Goal: Navigation & Orientation: Find specific page/section

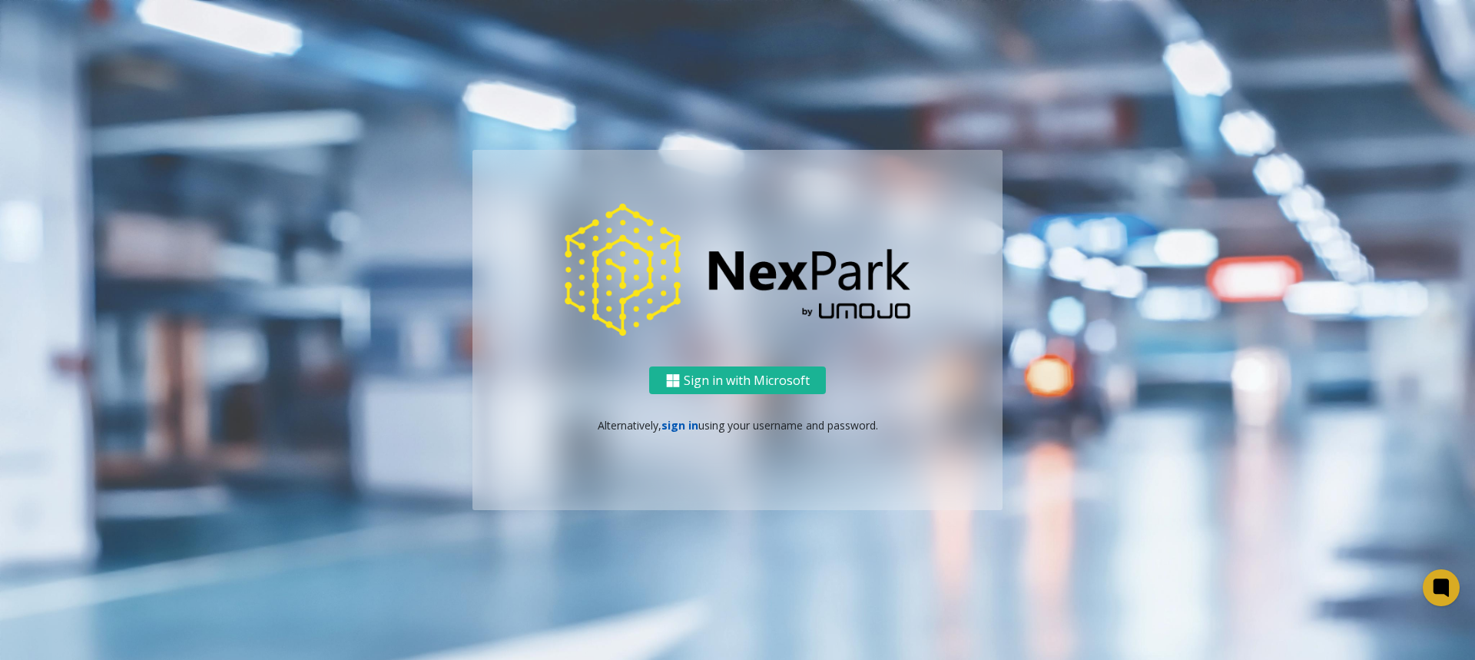
click at [678, 426] on link "sign in" at bounding box center [679, 425] width 37 height 15
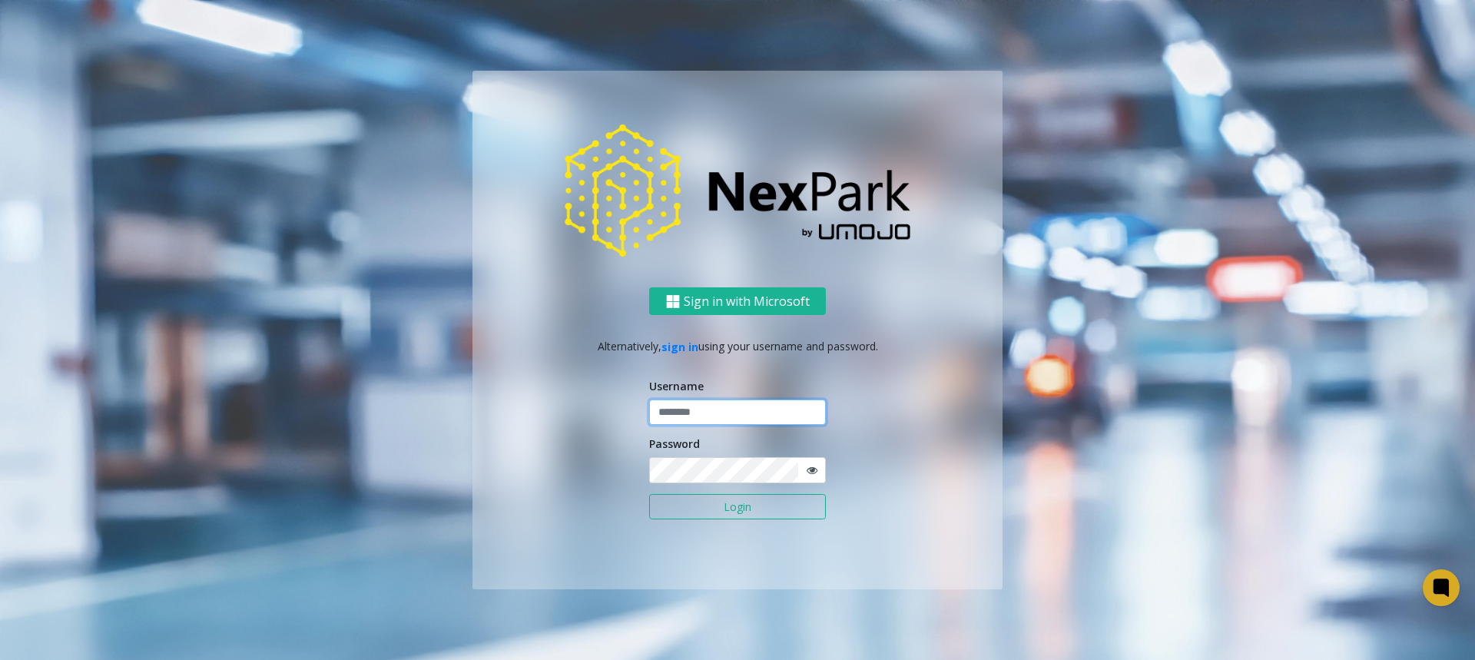
click at [665, 412] on input "text" at bounding box center [737, 412] width 177 height 26
type input "*****"
click at [649, 494] on button "Login" at bounding box center [737, 507] width 177 height 26
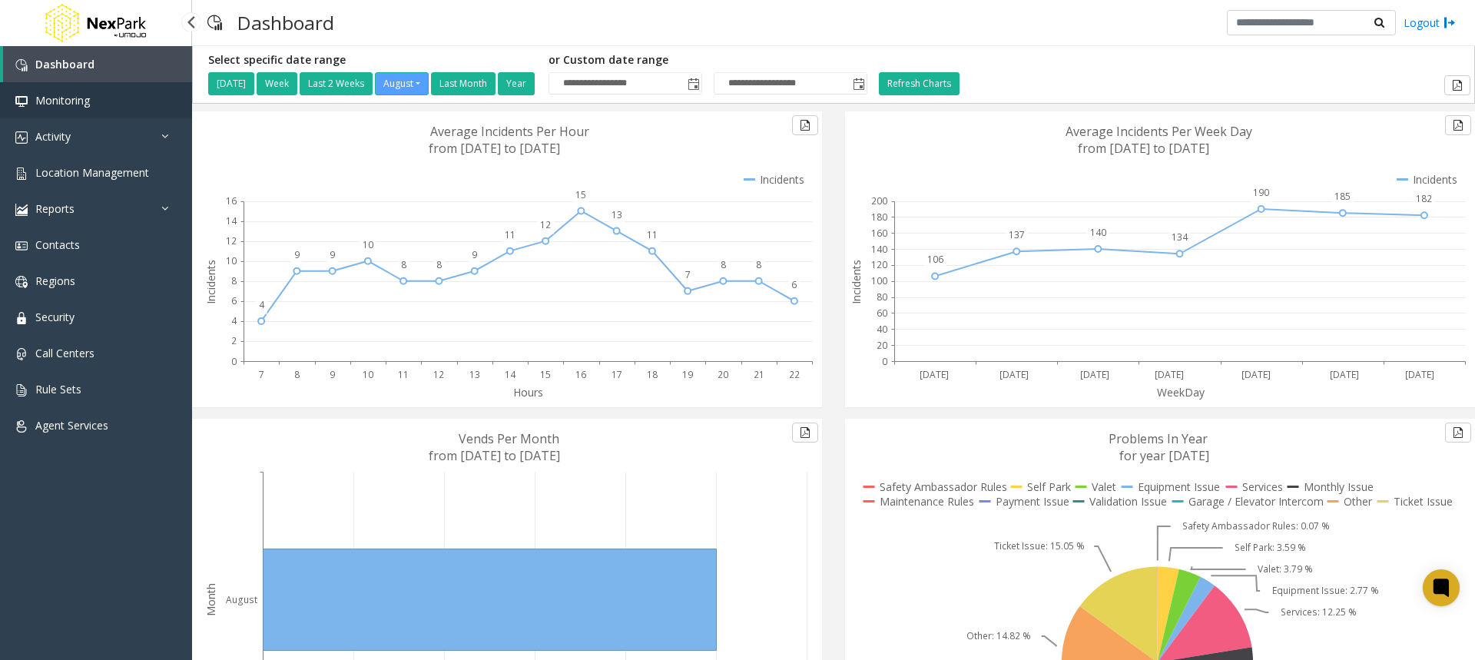
click at [62, 98] on span "Monitoring" at bounding box center [62, 100] width 55 height 15
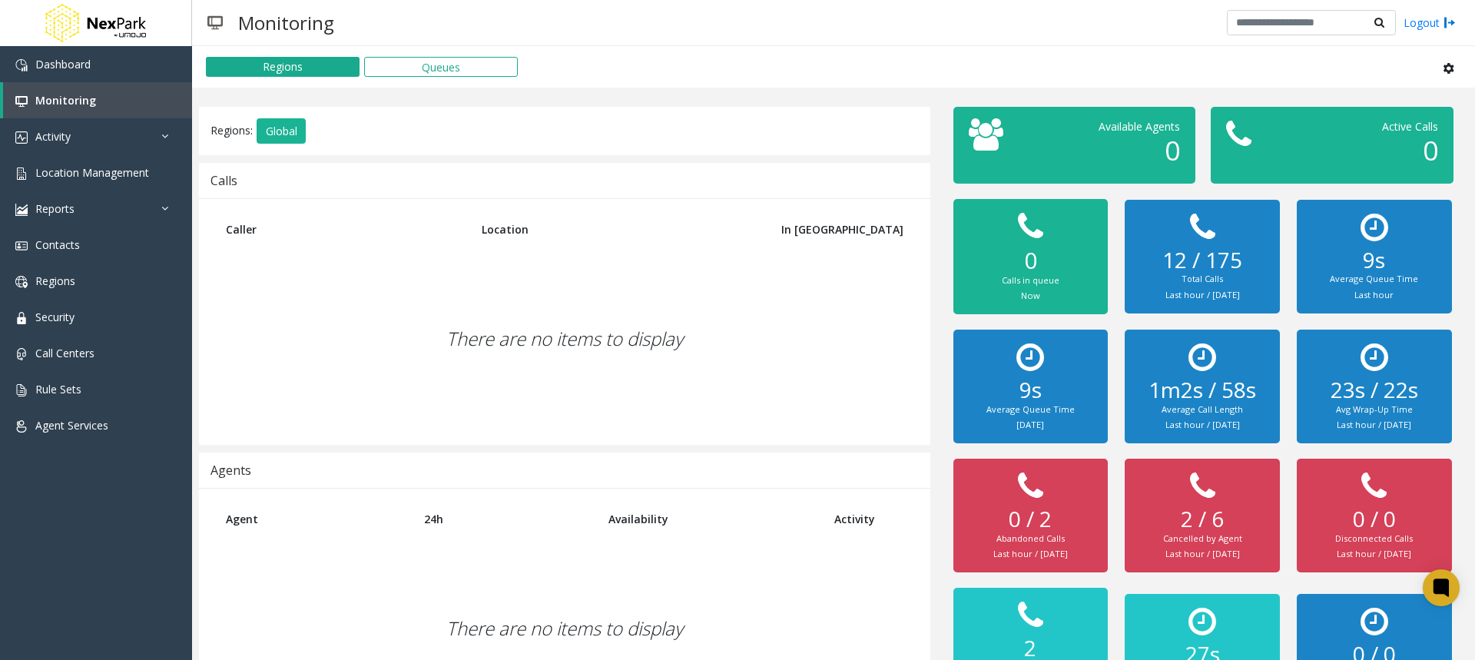
click at [1443, 68] on icon at bounding box center [1449, 68] width 12 height 12
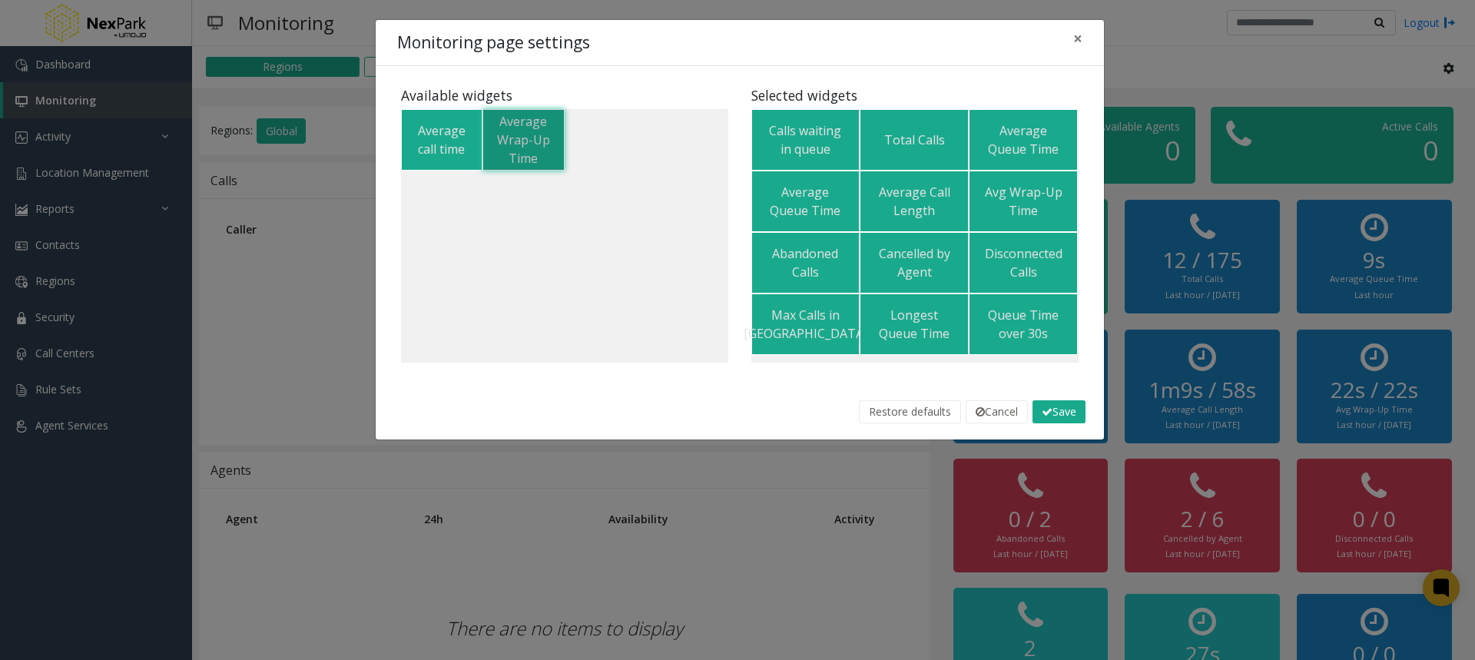
drag, startPoint x: 522, startPoint y: 142, endPoint x: 688, endPoint y: 237, distance: 191.3
click at [688, 237] on kendo-sortable "Average call time Average Wrap-Up Time" at bounding box center [564, 236] width 327 height 254
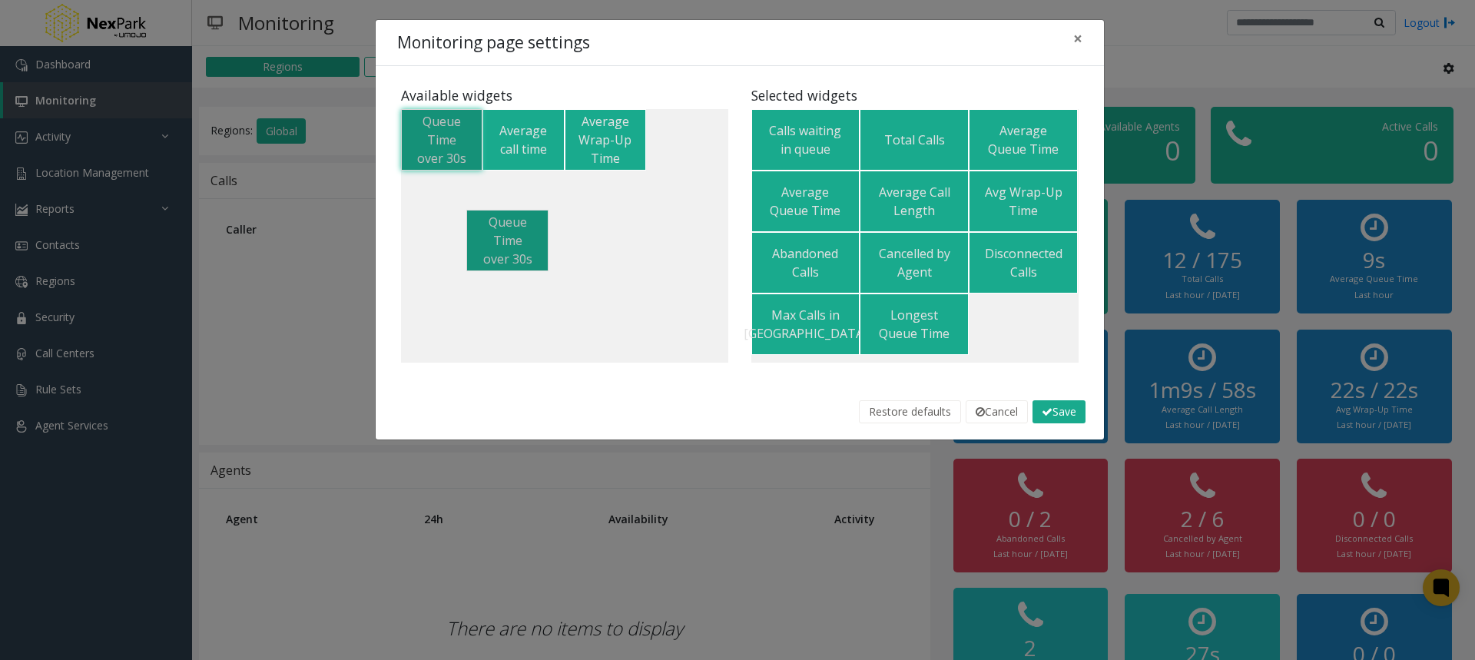
drag, startPoint x: 1024, startPoint y: 336, endPoint x: 459, endPoint y: 202, distance: 581.2
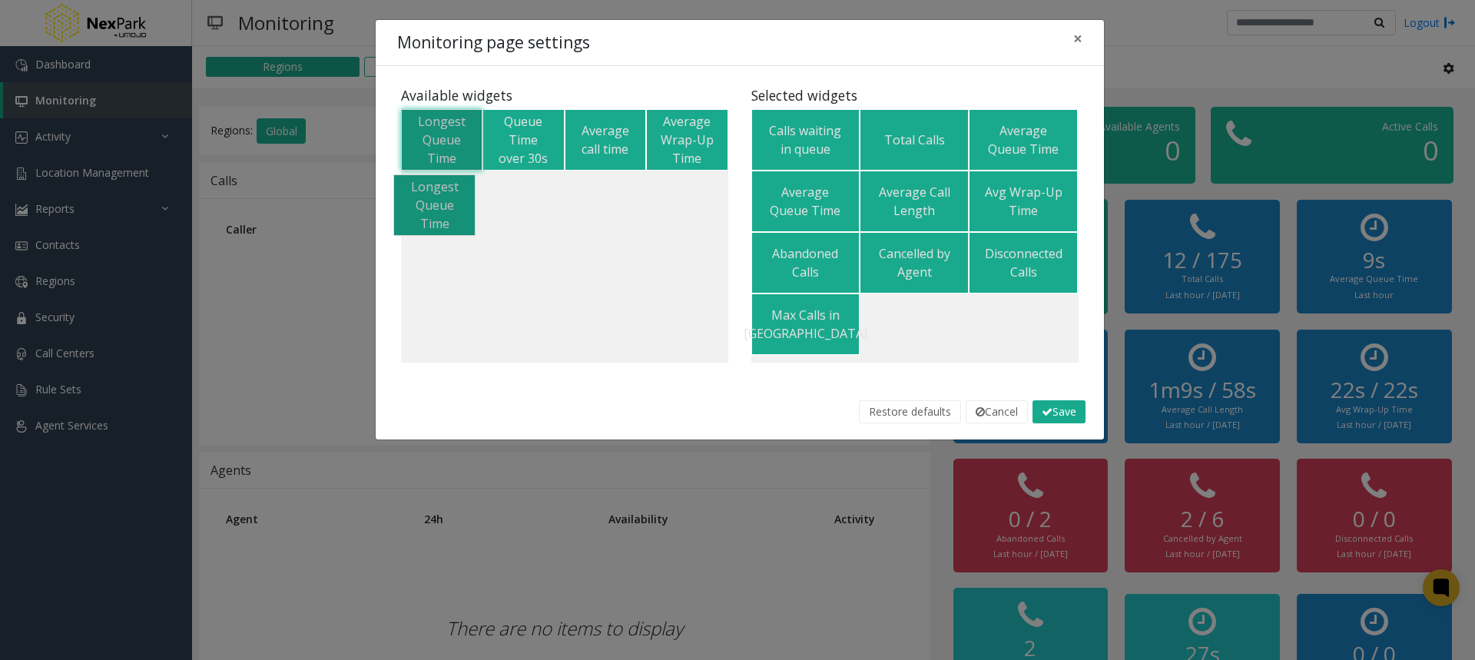
drag, startPoint x: 909, startPoint y: 331, endPoint x: 386, endPoint y: 167, distance: 548.4
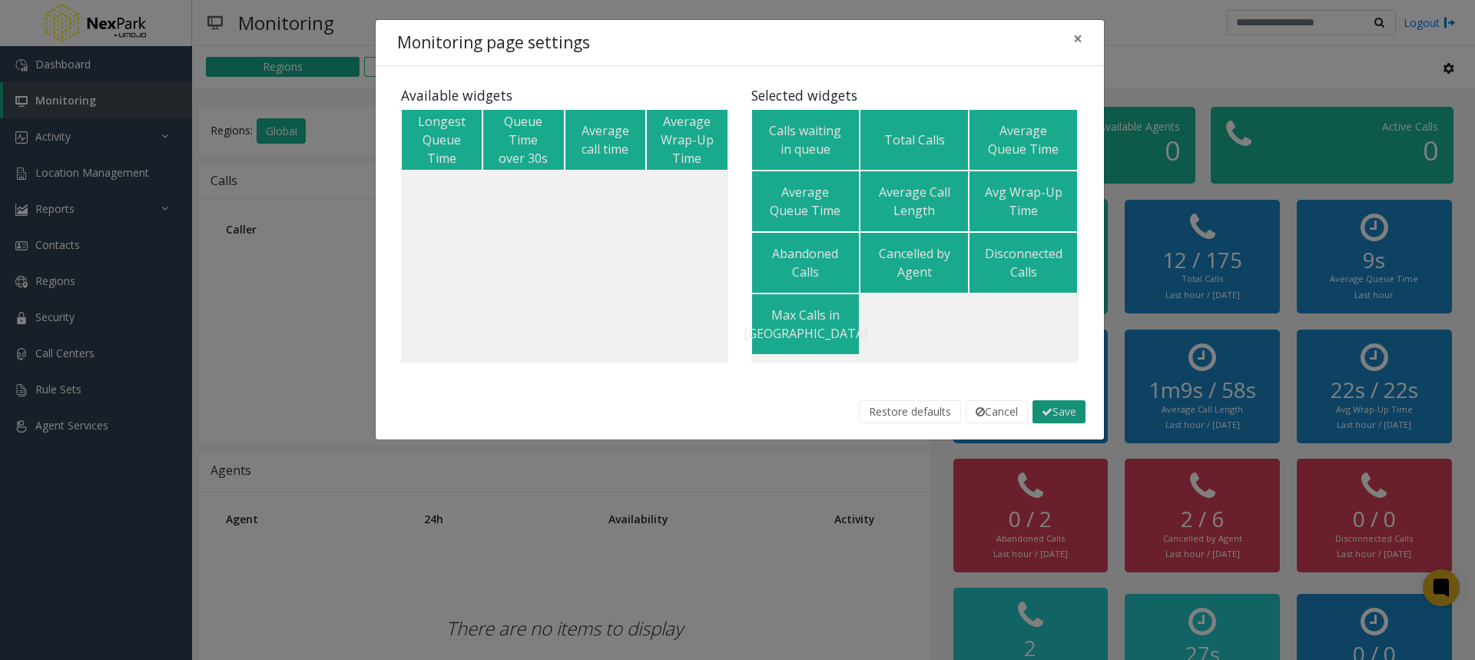
click at [1055, 406] on button "Save" at bounding box center [1058, 411] width 53 height 23
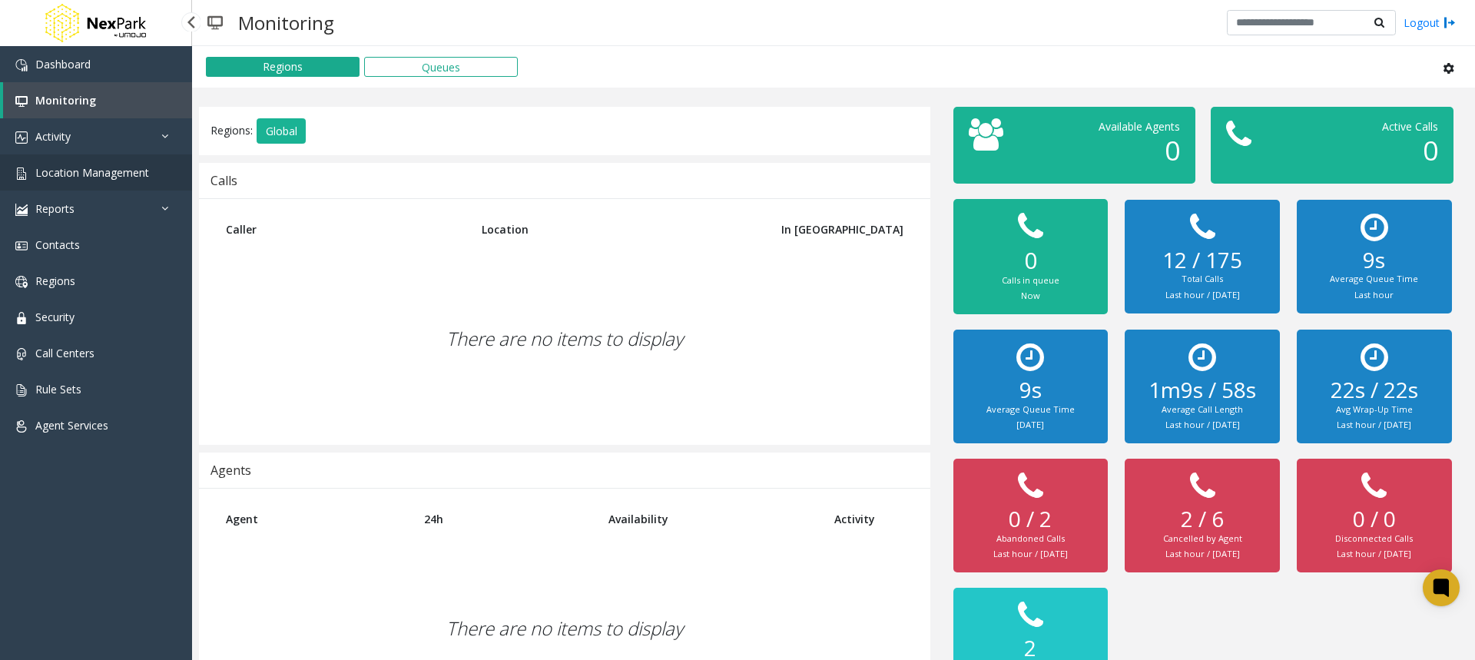
click at [61, 162] on link "Location Management" at bounding box center [96, 172] width 192 height 36
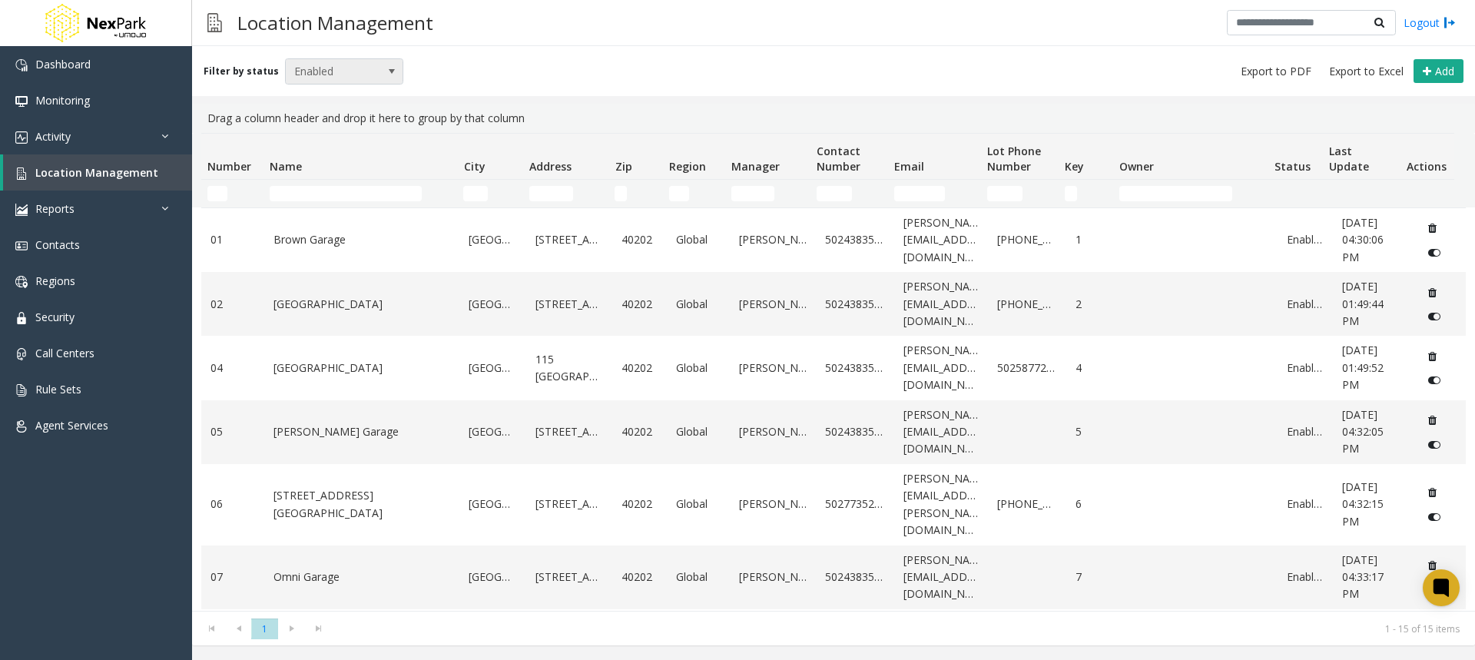
click at [373, 71] on span "Enabled" at bounding box center [333, 71] width 94 height 25
click at [364, 141] on li "Disabled" at bounding box center [337, 138] width 114 height 21
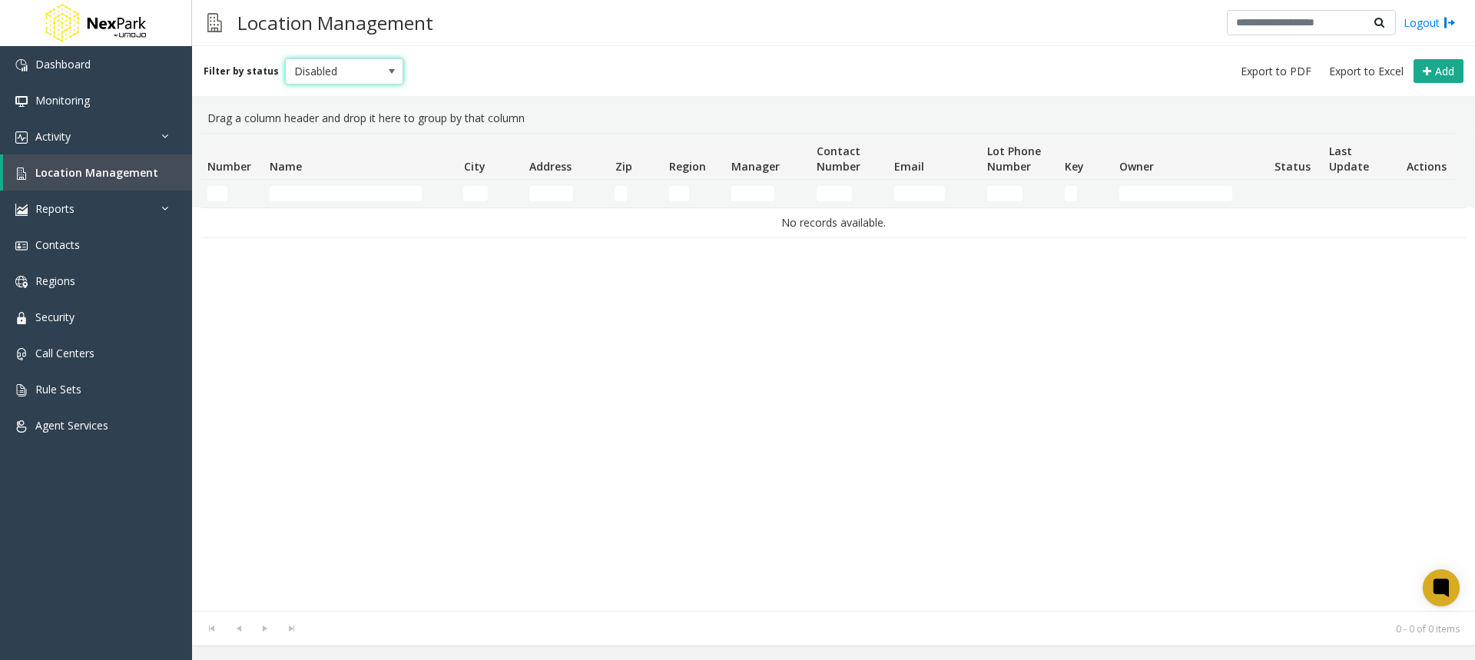
click at [365, 68] on span "Disabled" at bounding box center [333, 71] width 94 height 25
click at [332, 165] on li "Archived" at bounding box center [337, 159] width 114 height 21
click at [368, 61] on span "Archived" at bounding box center [333, 71] width 94 height 25
click at [334, 112] on li "Enabled" at bounding box center [337, 118] width 114 height 21
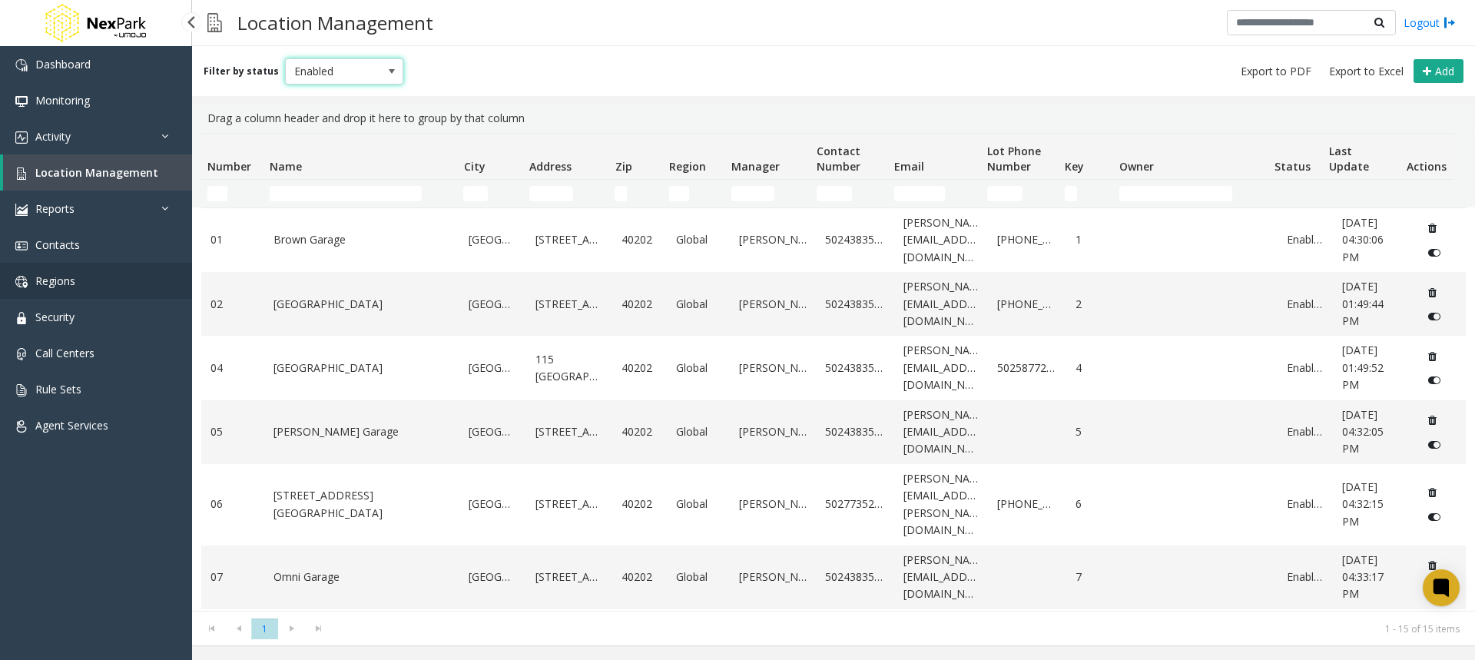
click at [65, 284] on span "Regions" at bounding box center [55, 280] width 40 height 15
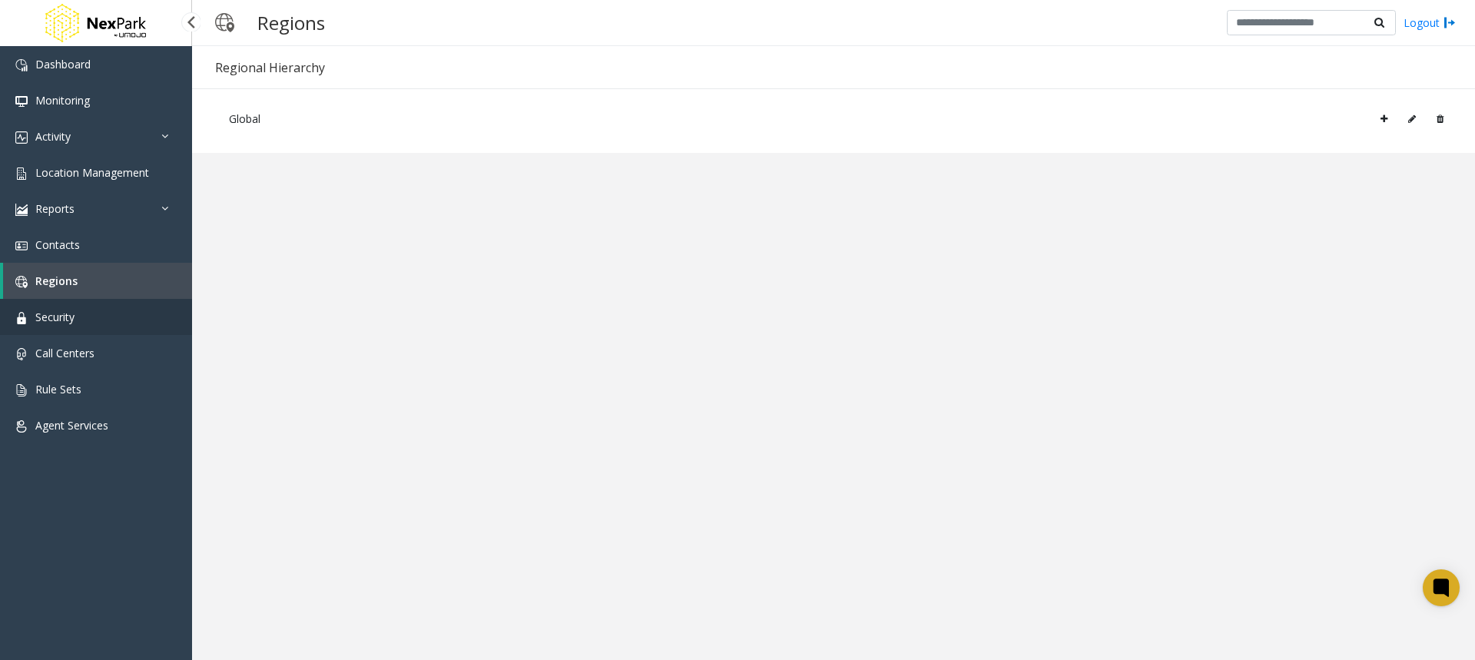
click at [71, 317] on span "Security" at bounding box center [54, 317] width 39 height 15
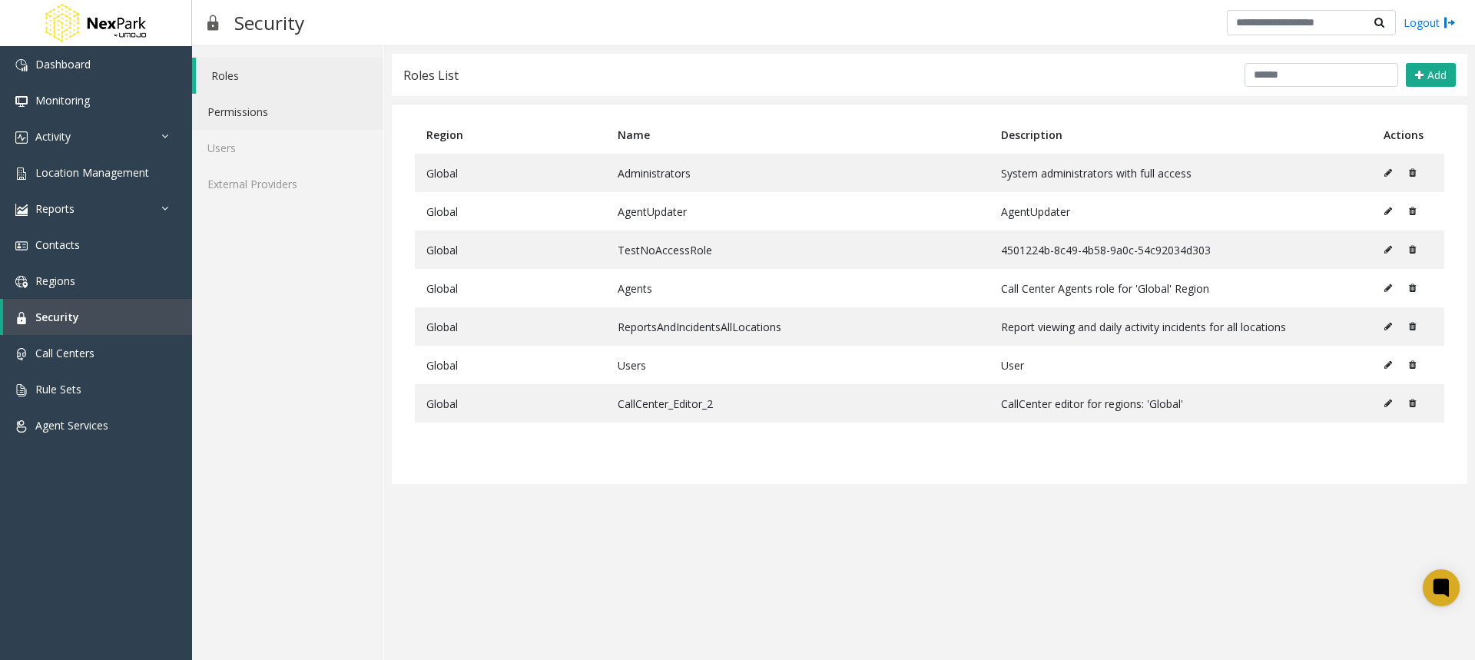
click at [231, 113] on link "Permissions" at bounding box center [287, 112] width 191 height 36
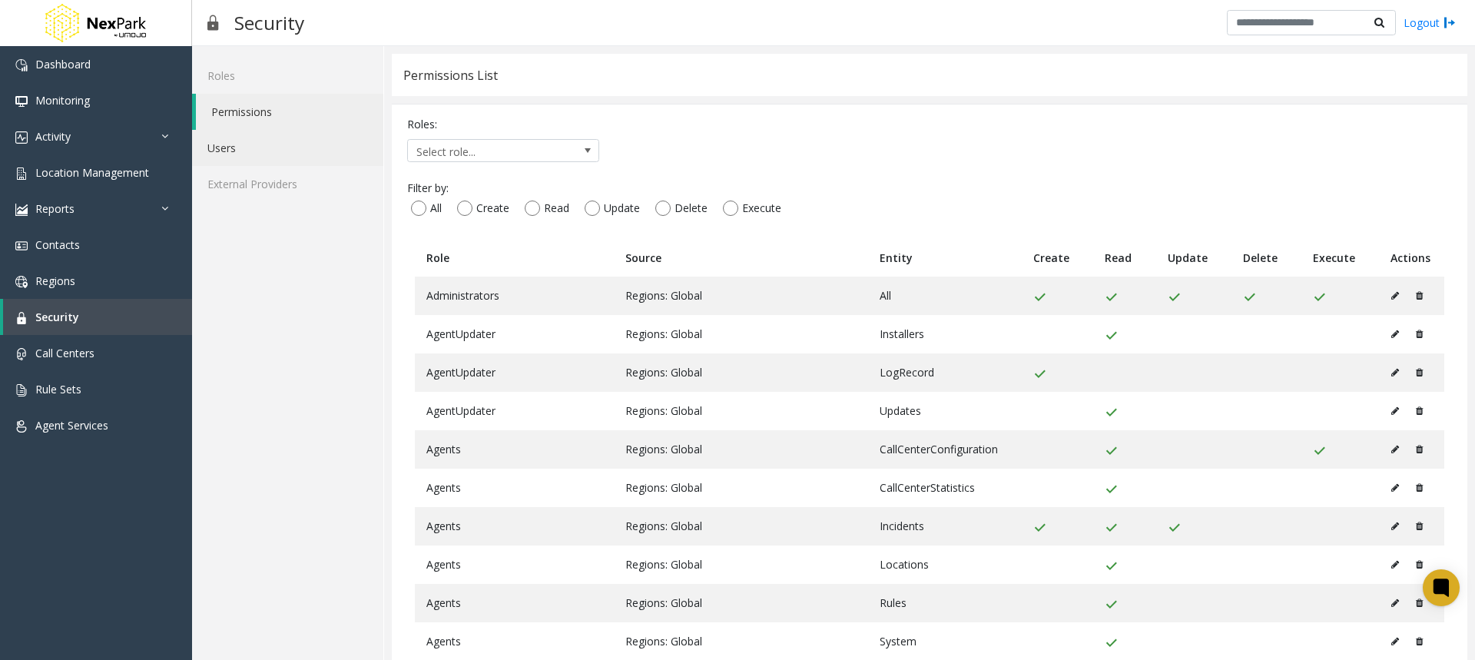
click at [221, 152] on link "Users" at bounding box center [287, 148] width 191 height 36
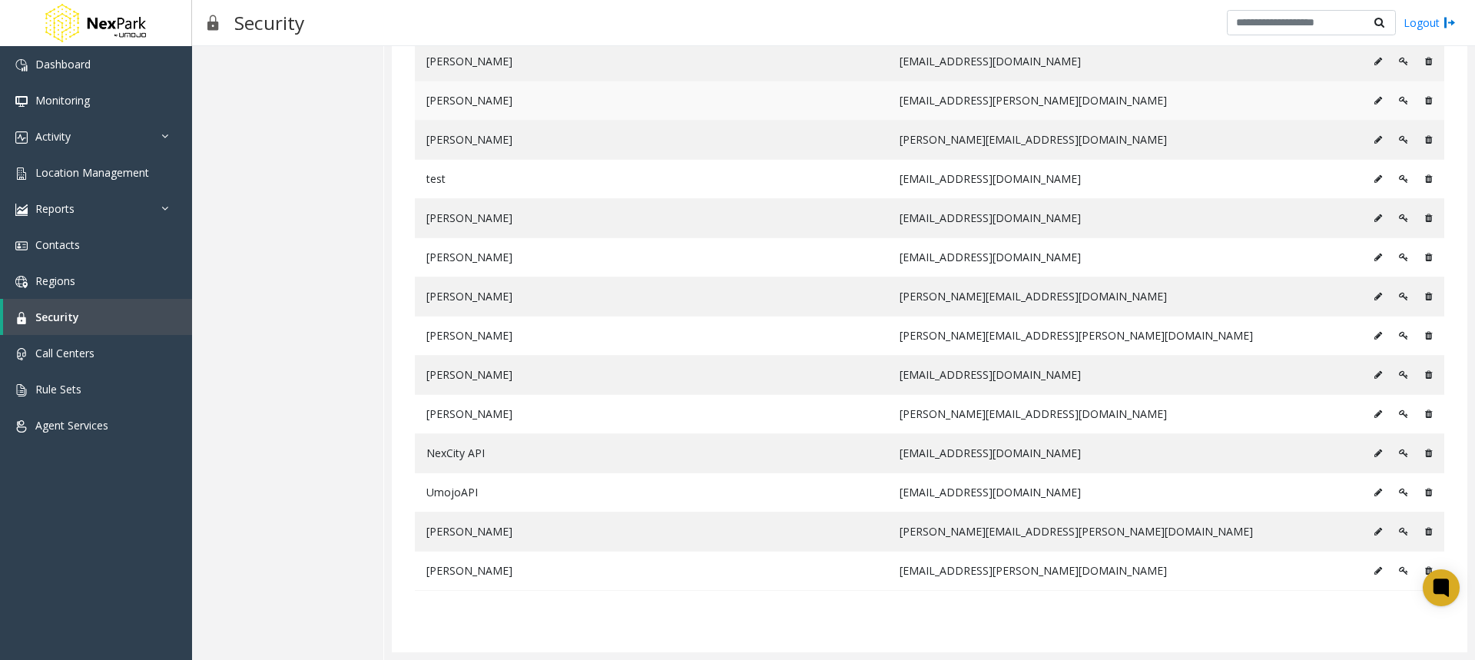
scroll to position [73, 0]
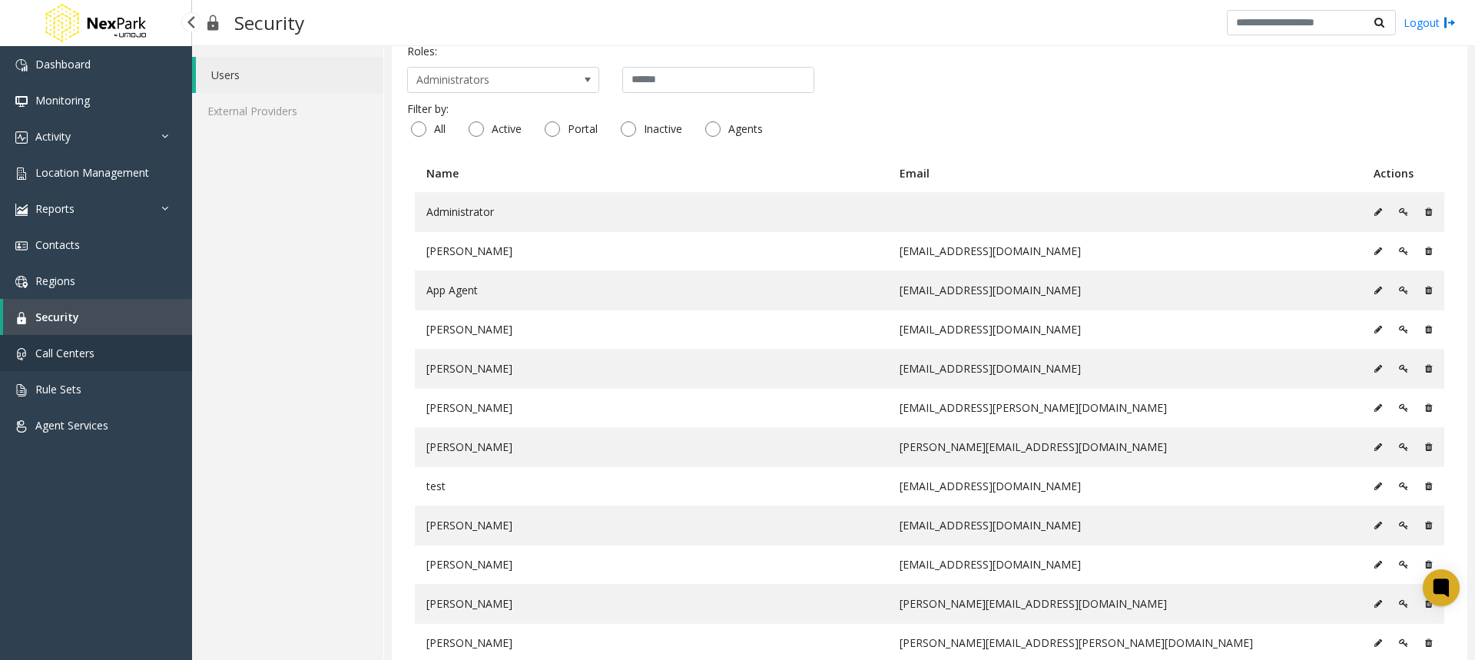
click at [60, 357] on span "Call Centers" at bounding box center [64, 353] width 59 height 15
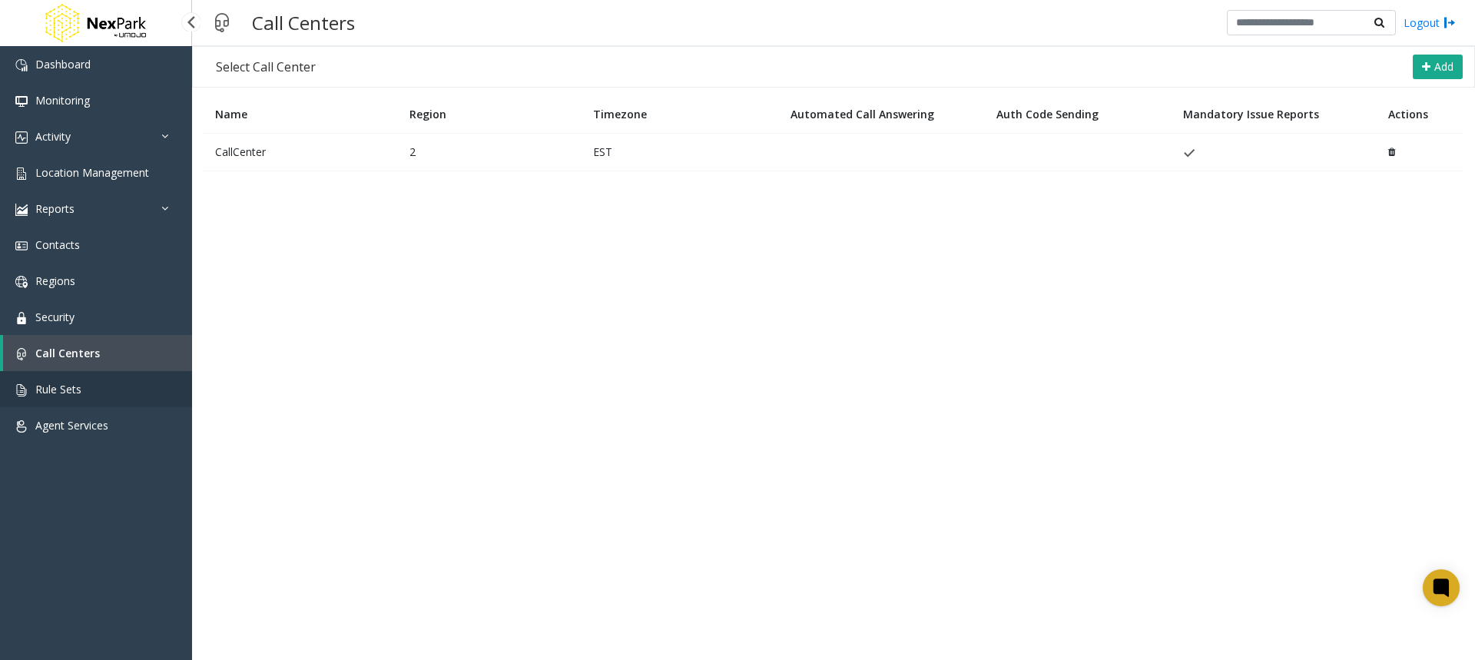
click at [54, 390] on span "Rule Sets" at bounding box center [58, 389] width 46 height 15
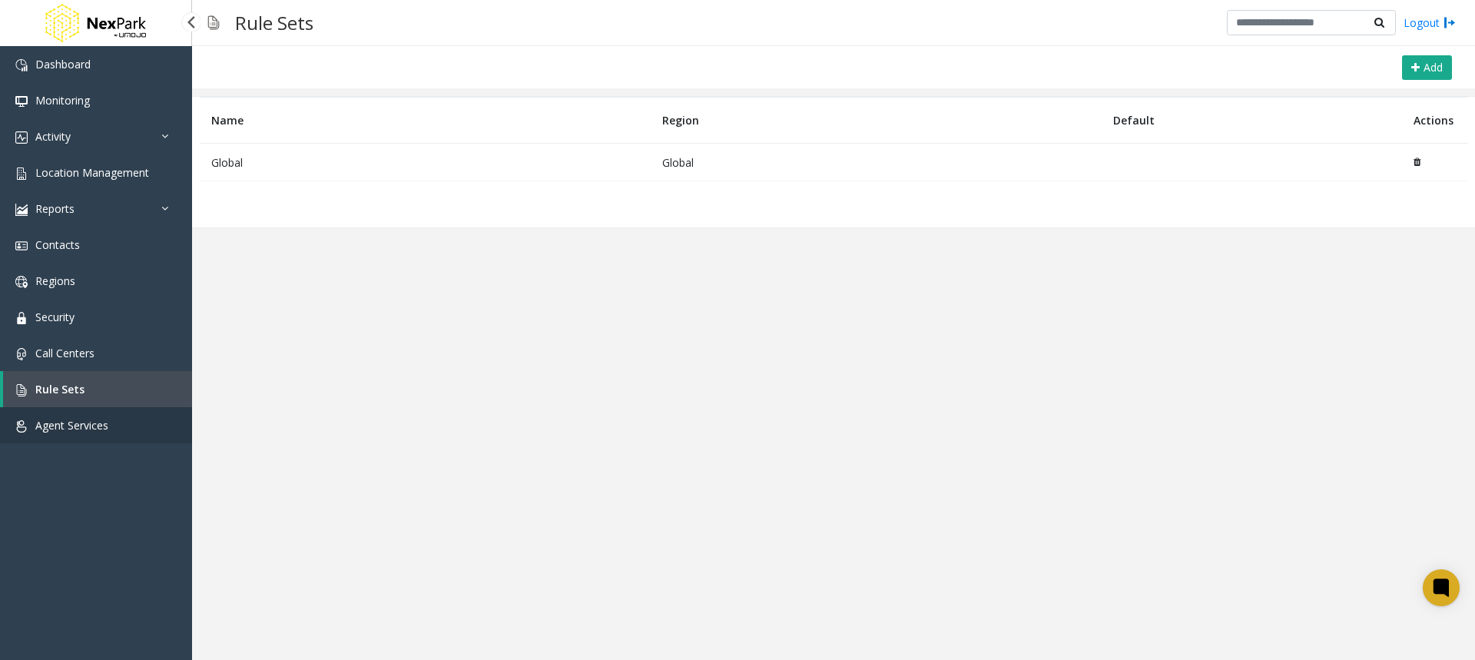
click at [48, 429] on span "Agent Services" at bounding box center [71, 425] width 73 height 15
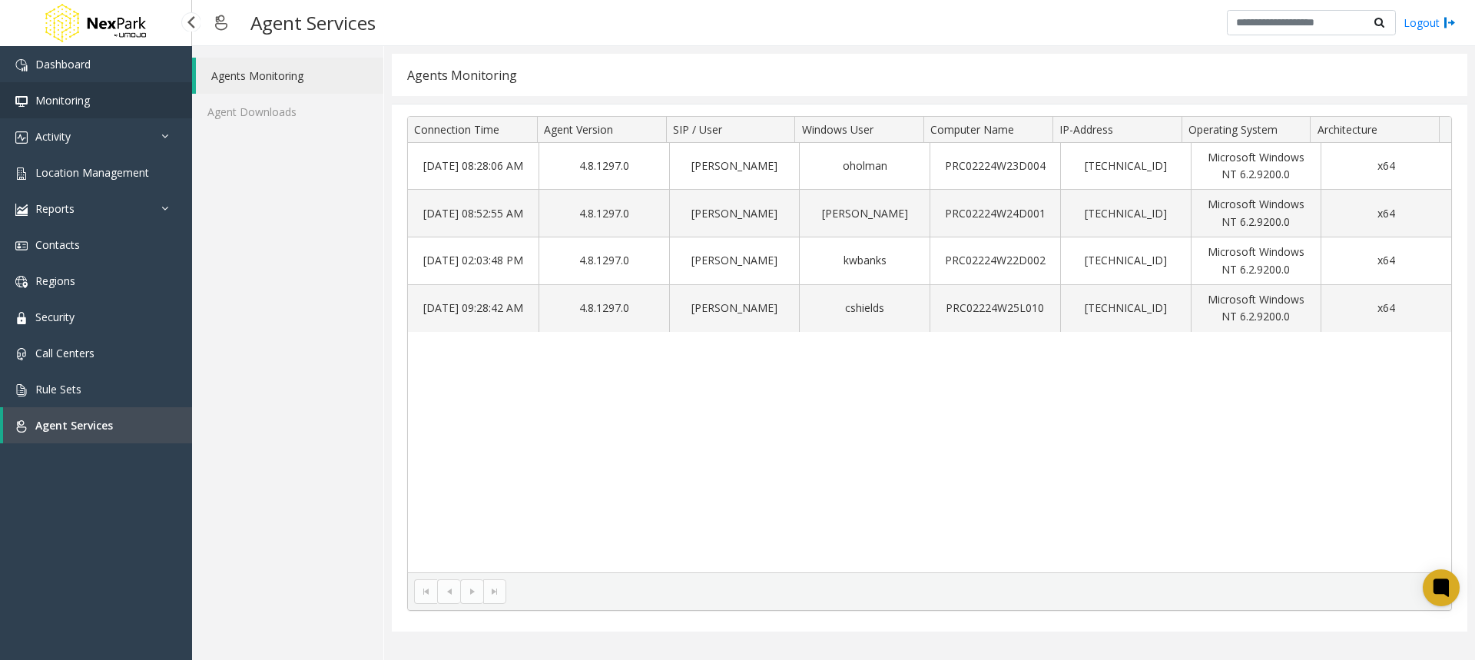
click at [58, 96] on span "Monitoring" at bounding box center [62, 100] width 55 height 15
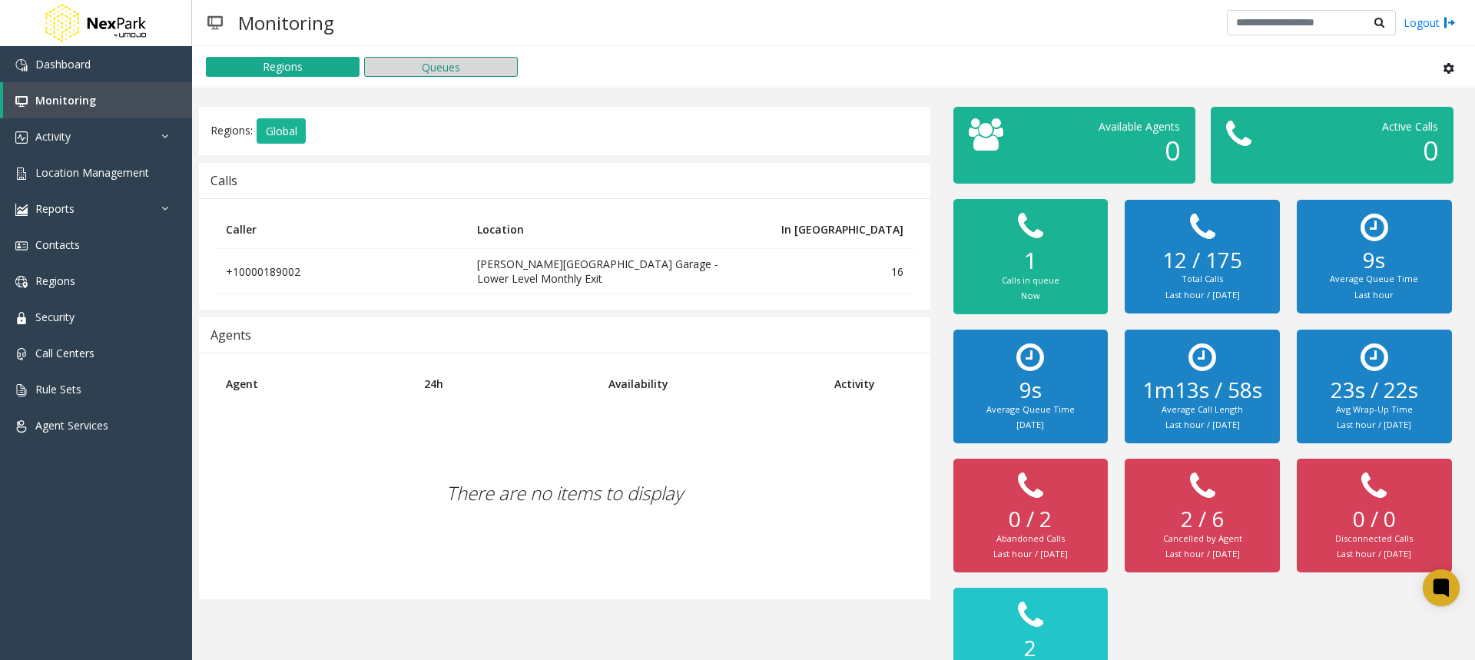
click at [419, 68] on button "Queues" at bounding box center [441, 67] width 154 height 20
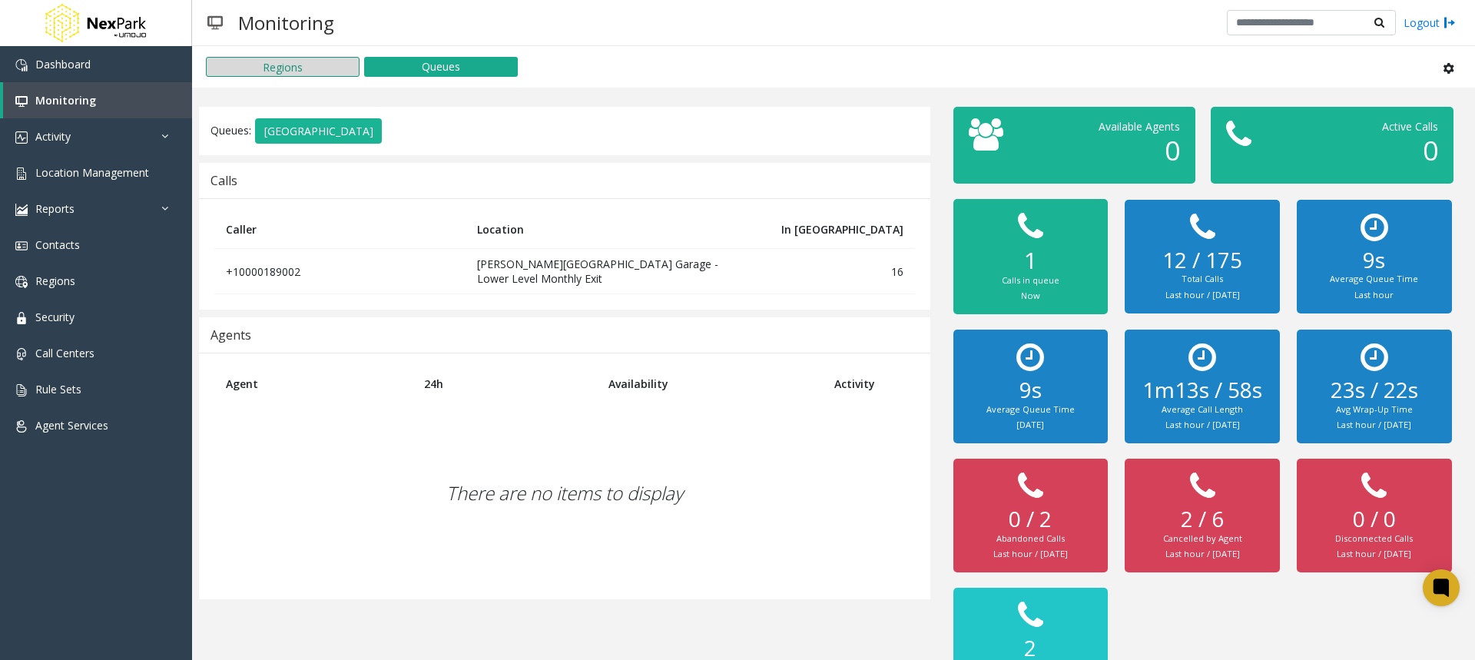
click at [317, 65] on button "Regions" at bounding box center [283, 67] width 154 height 20
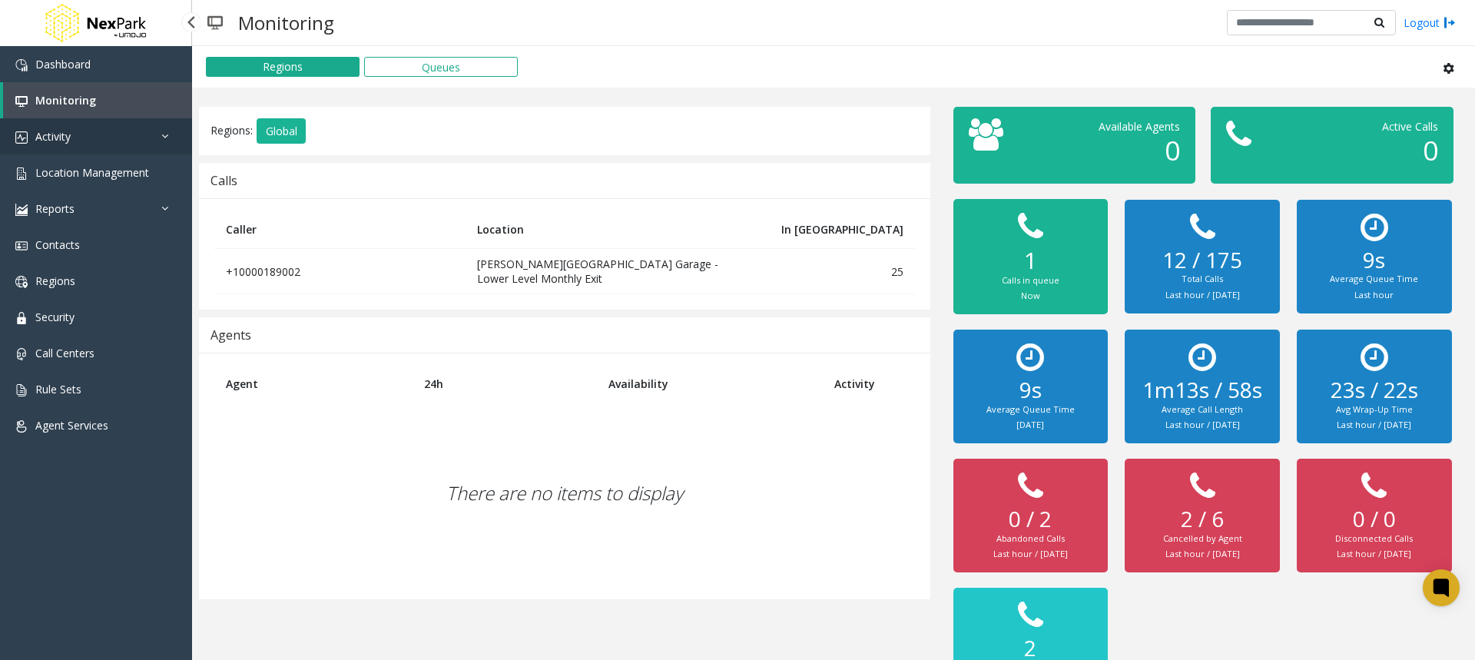
click at [85, 144] on link "Activity" at bounding box center [96, 136] width 192 height 36
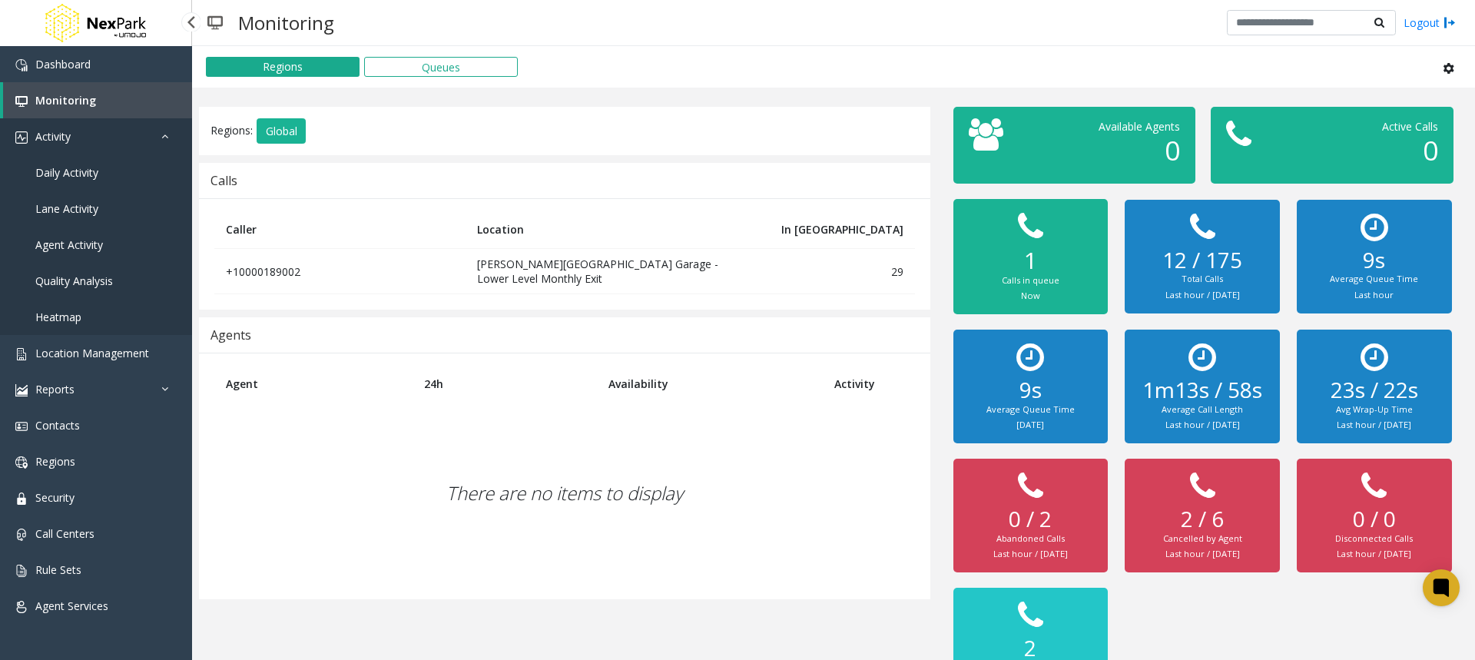
click at [71, 138] on span "Activity" at bounding box center [52, 136] width 35 height 15
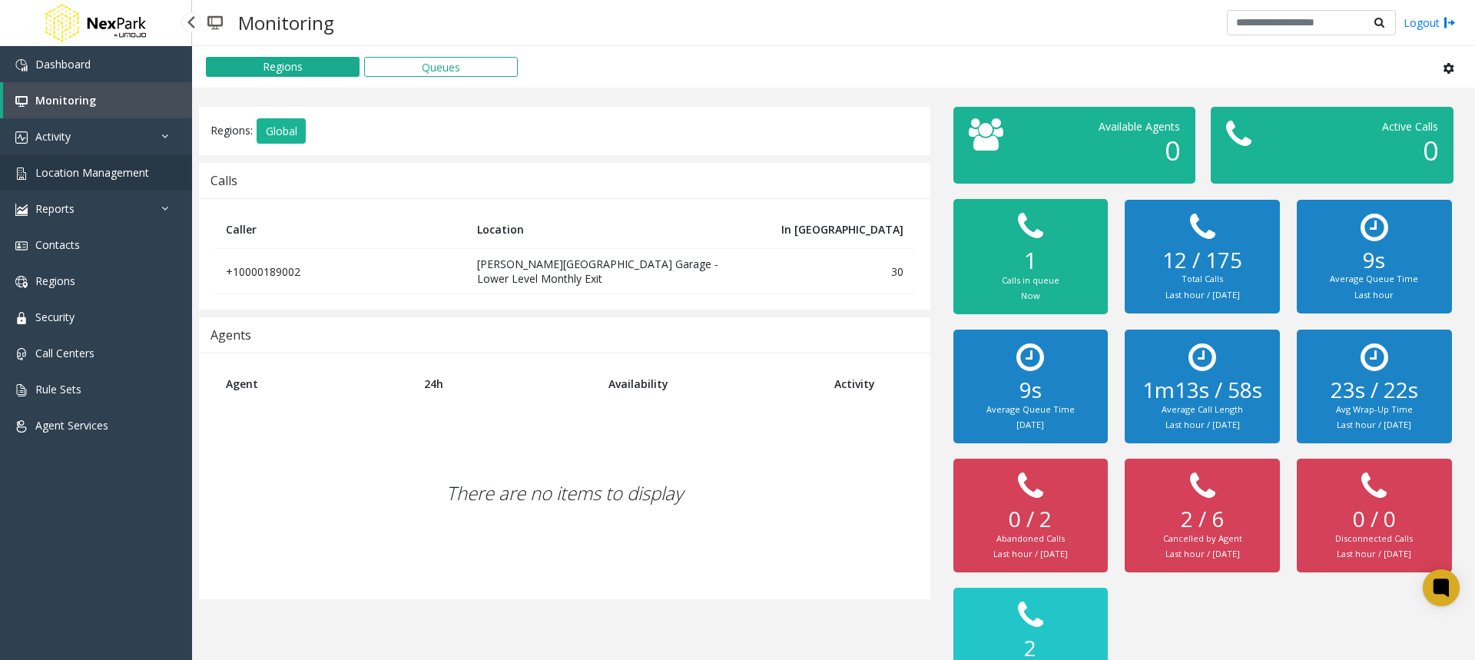
click at [58, 171] on span "Location Management" at bounding box center [92, 172] width 114 height 15
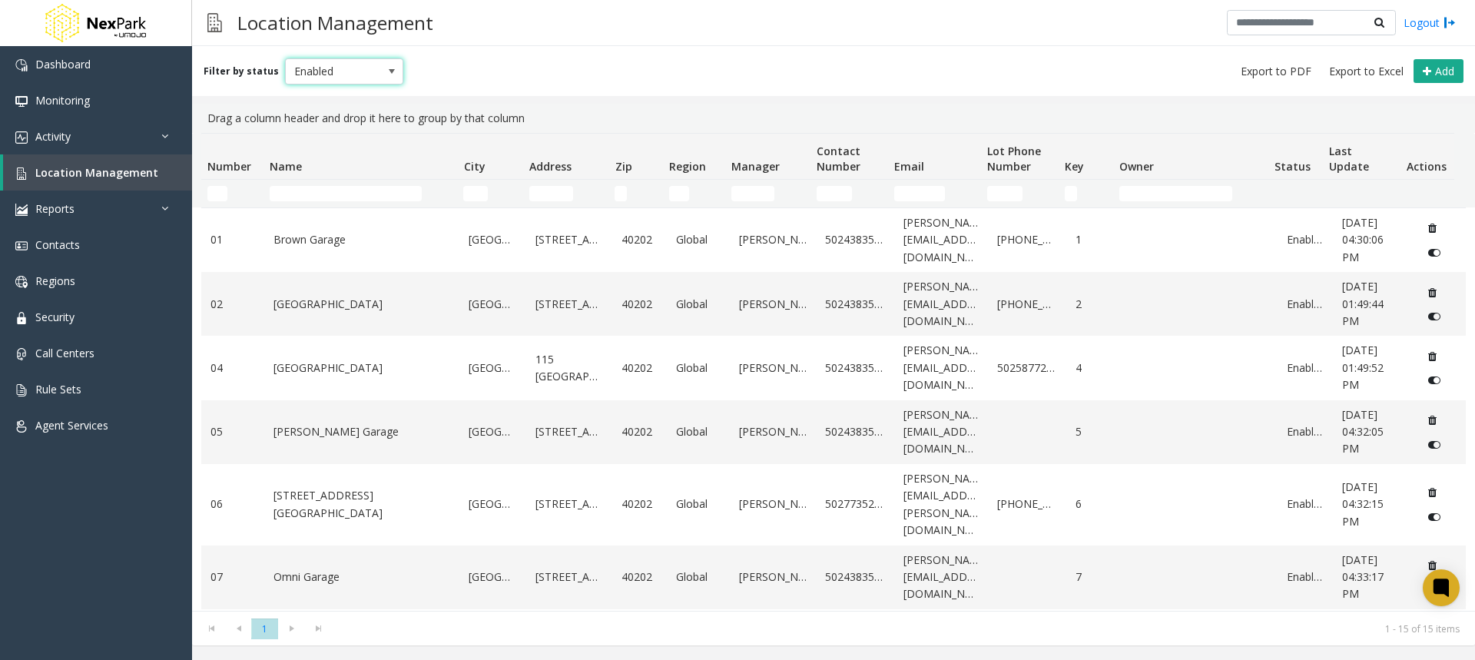
click at [310, 70] on span "Enabled" at bounding box center [333, 71] width 94 height 25
click at [723, 103] on div "Filter by status Enabled Add Drag a column header and drop it here to group by …" at bounding box center [833, 345] width 1283 height 599
